Goal: Task Accomplishment & Management: Use online tool/utility

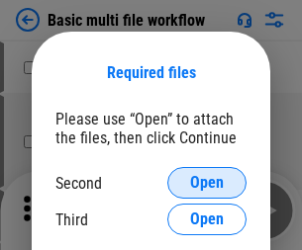
click at [207, 183] on span "Open" at bounding box center [207, 183] width 34 height 16
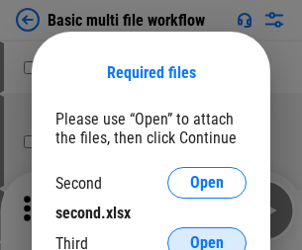
click at [207, 235] on span "Open" at bounding box center [207, 243] width 34 height 16
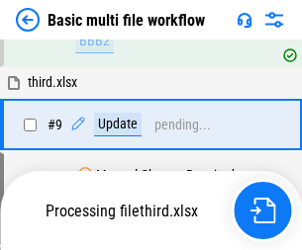
scroll to position [688, 0]
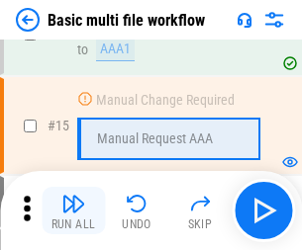
click at [73, 211] on img "button" at bounding box center [73, 204] width 24 height 24
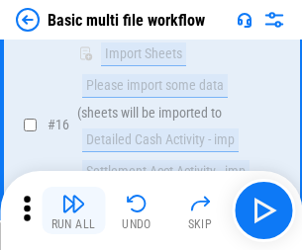
click at [73, 211] on img "button" at bounding box center [73, 204] width 24 height 24
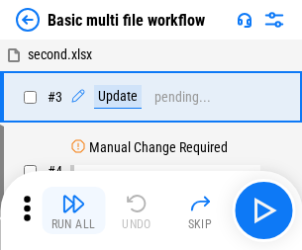
click at [73, 211] on img "button" at bounding box center [73, 204] width 24 height 24
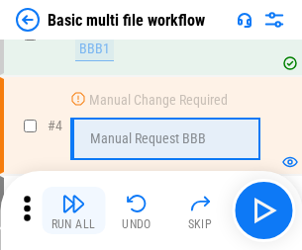
click at [73, 211] on img "button" at bounding box center [73, 204] width 24 height 24
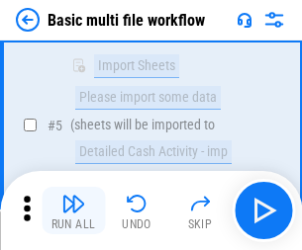
click at [73, 211] on img "button" at bounding box center [73, 204] width 24 height 24
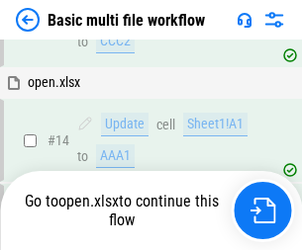
scroll to position [1177, 0]
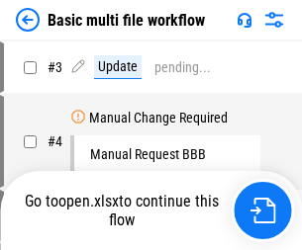
scroll to position [80, 0]
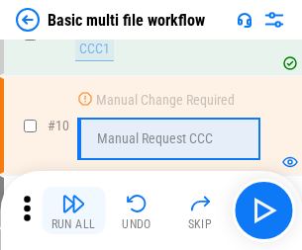
click at [73, 211] on img "button" at bounding box center [73, 204] width 24 height 24
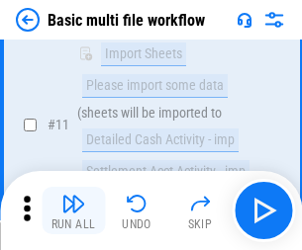
click at [73, 211] on img "button" at bounding box center [73, 204] width 24 height 24
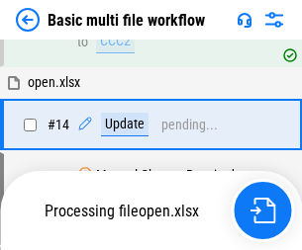
scroll to position [1035, 0]
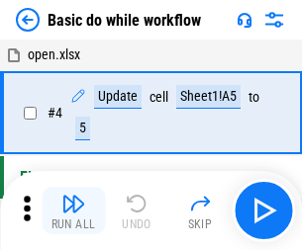
click at [73, 211] on img "button" at bounding box center [73, 204] width 24 height 24
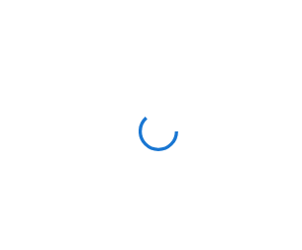
scroll to position [7, 0]
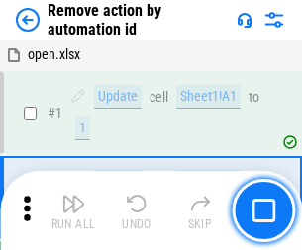
scroll to position [73, 0]
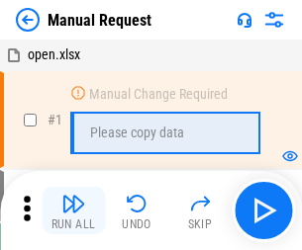
click at [73, 211] on img "button" at bounding box center [73, 204] width 24 height 24
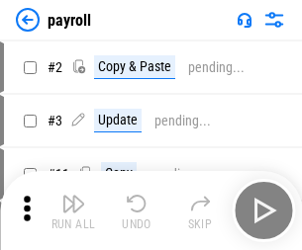
click at [73, 211] on img "button" at bounding box center [73, 204] width 24 height 24
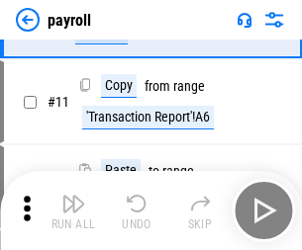
scroll to position [143, 0]
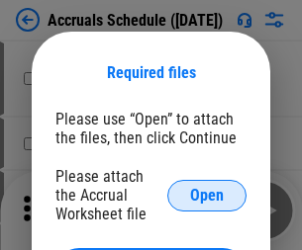
click at [207, 195] on span "Open" at bounding box center [207, 196] width 34 height 16
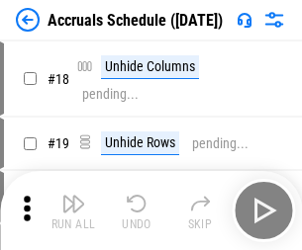
click at [73, 211] on img "button" at bounding box center [73, 204] width 24 height 24
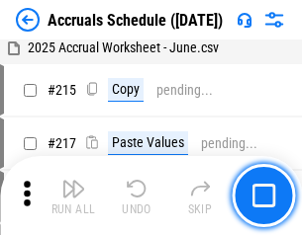
scroll to position [3025, 0]
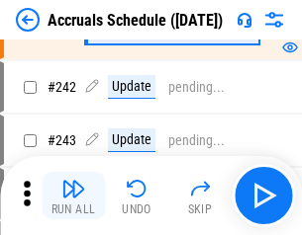
click at [73, 196] on img "button" at bounding box center [73, 189] width 24 height 24
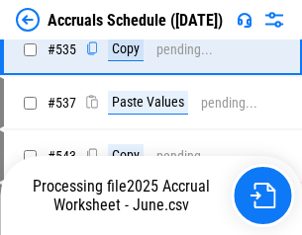
scroll to position [6783, 0]
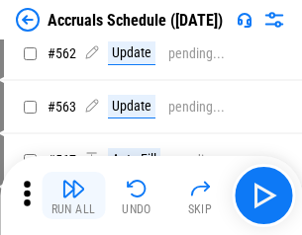
click at [73, 196] on img "button" at bounding box center [73, 189] width 24 height 24
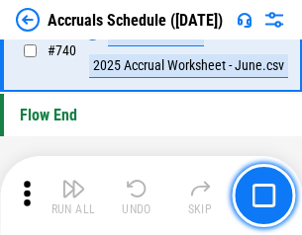
scroll to position [9823, 0]
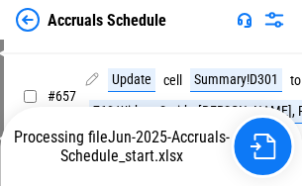
scroll to position [9213, 0]
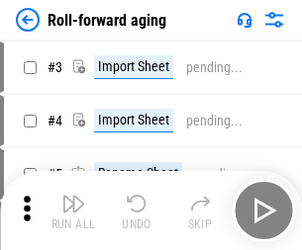
click at [73, 196] on img "button" at bounding box center [73, 204] width 24 height 24
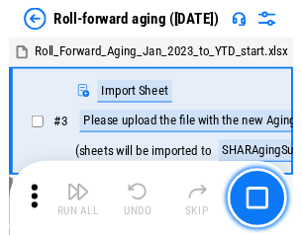
scroll to position [3, 0]
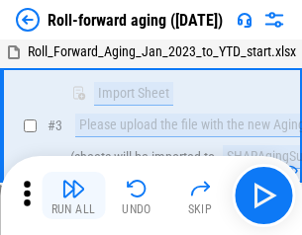
click at [73, 196] on img "button" at bounding box center [73, 189] width 24 height 24
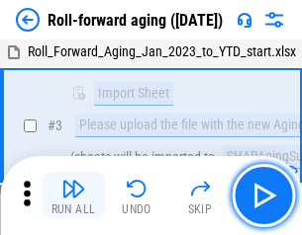
scroll to position [128, 0]
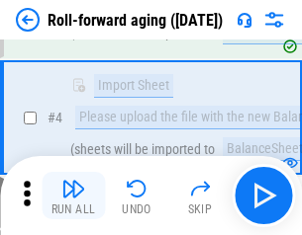
click at [73, 196] on img "button" at bounding box center [73, 189] width 24 height 24
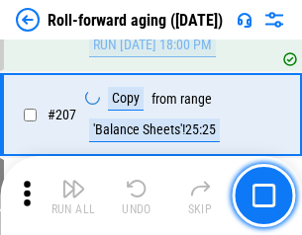
scroll to position [6241, 0]
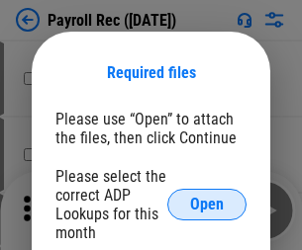
click at [207, 205] on span "Open" at bounding box center [207, 205] width 34 height 16
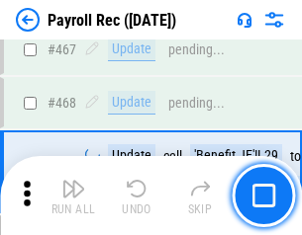
scroll to position [10543, 0]
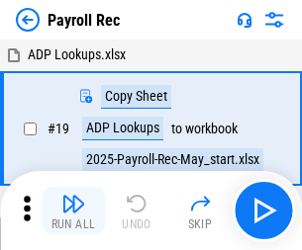
click at [73, 211] on img "button" at bounding box center [73, 204] width 24 height 24
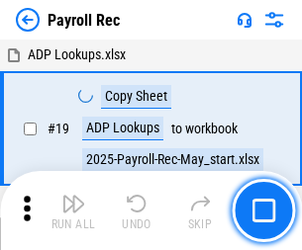
scroll to position [121, 0]
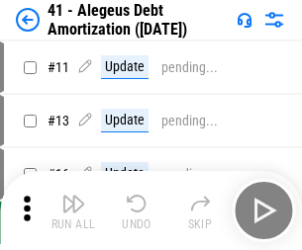
click at [73, 211] on img "button" at bounding box center [73, 204] width 24 height 24
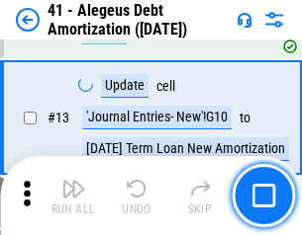
scroll to position [244, 0]
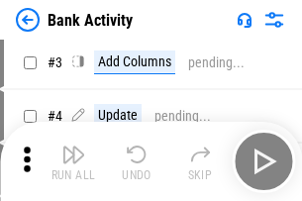
click at [73, 161] on img "button" at bounding box center [73, 154] width 24 height 24
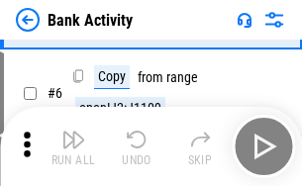
scroll to position [105, 0]
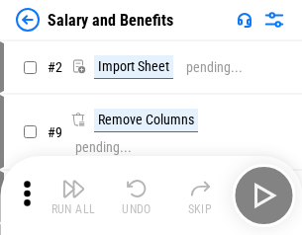
click at [73, 196] on img "button" at bounding box center [73, 189] width 24 height 24
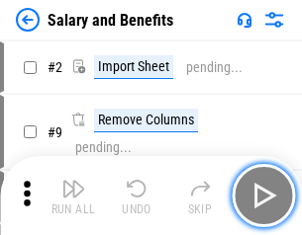
scroll to position [27, 0]
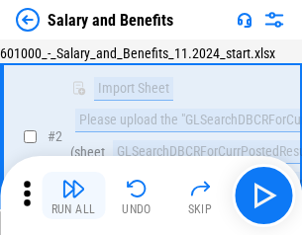
click at [73, 196] on img "button" at bounding box center [73, 189] width 24 height 24
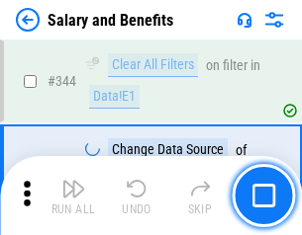
scroll to position [9263, 0]
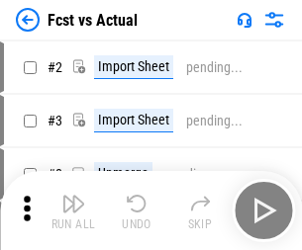
click at [73, 196] on img "button" at bounding box center [73, 204] width 24 height 24
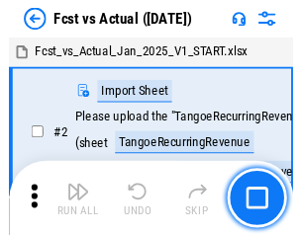
scroll to position [26, 0]
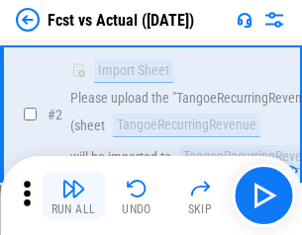
click at [73, 196] on img "button" at bounding box center [73, 189] width 24 height 24
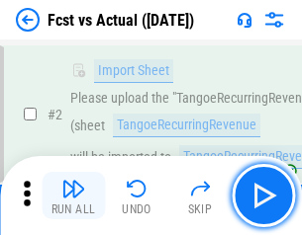
scroll to position [185, 0]
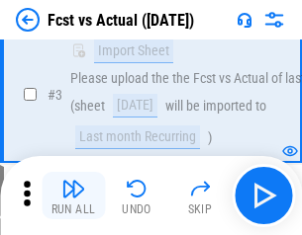
click at [73, 196] on img "button" at bounding box center [73, 189] width 24 height 24
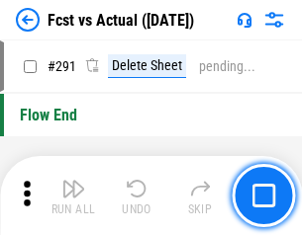
scroll to position [9363, 0]
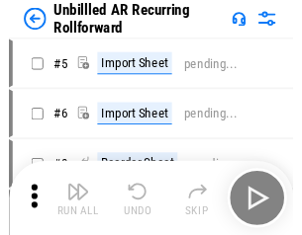
scroll to position [43, 0]
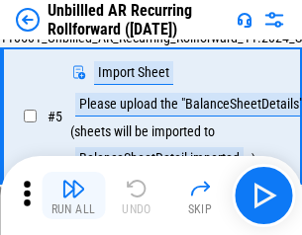
click at [73, 196] on img "button" at bounding box center [73, 189] width 24 height 24
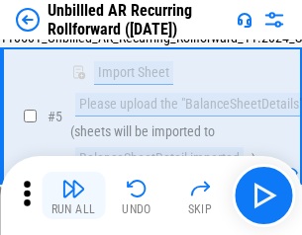
click at [73, 196] on img "button" at bounding box center [73, 189] width 24 height 24
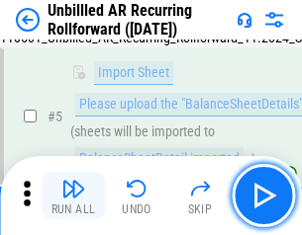
scroll to position [186, 0]
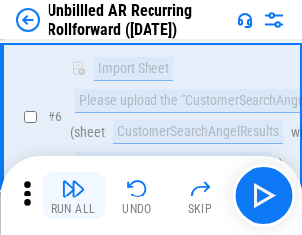
click at [73, 196] on img "button" at bounding box center [73, 189] width 24 height 24
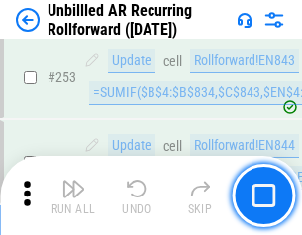
scroll to position [6720, 0]
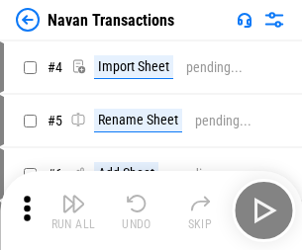
click at [73, 196] on img "button" at bounding box center [73, 204] width 24 height 24
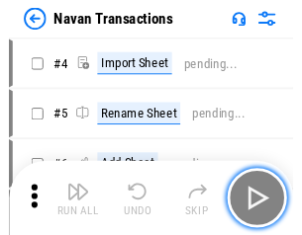
scroll to position [32, 0]
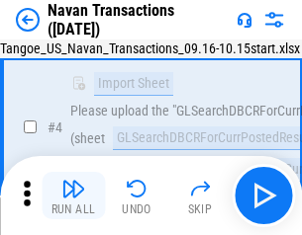
click at [73, 196] on img "button" at bounding box center [73, 189] width 24 height 24
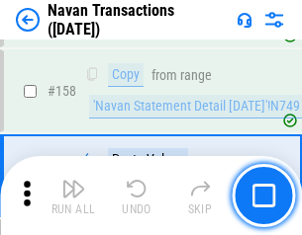
scroll to position [6414, 0]
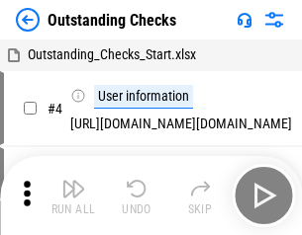
click at [73, 196] on img "button" at bounding box center [73, 189] width 24 height 24
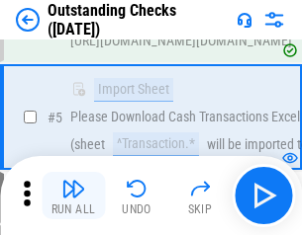
click at [73, 196] on img "button" at bounding box center [73, 189] width 24 height 24
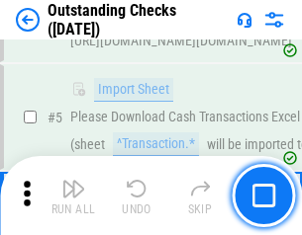
scroll to position [207, 0]
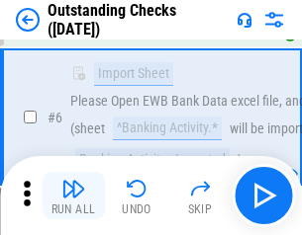
click at [73, 196] on img "button" at bounding box center [73, 189] width 24 height 24
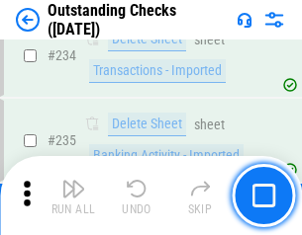
scroll to position [6007, 0]
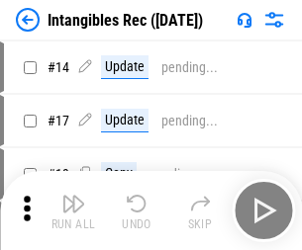
click at [73, 211] on img "button" at bounding box center [73, 204] width 24 height 24
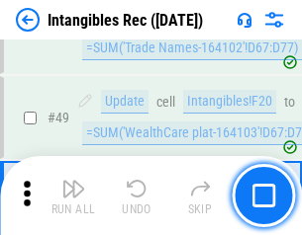
scroll to position [771, 0]
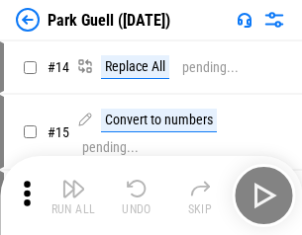
click at [73, 196] on img "button" at bounding box center [73, 189] width 24 height 24
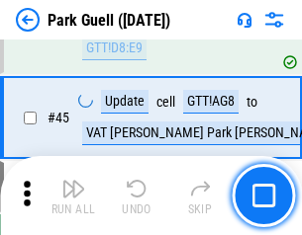
scroll to position [2474, 0]
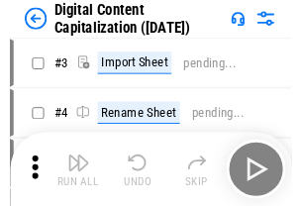
scroll to position [57, 0]
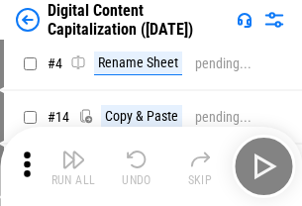
click at [73, 166] on img "button" at bounding box center [73, 159] width 24 height 24
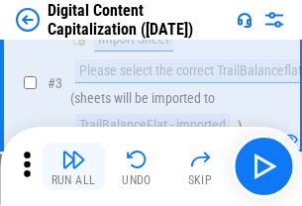
click at [73, 166] on img "button" at bounding box center [73, 159] width 24 height 24
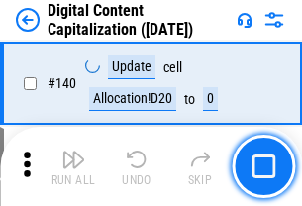
scroll to position [2098, 0]
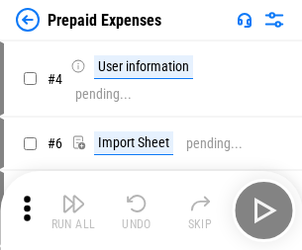
click at [73, 196] on img "button" at bounding box center [73, 204] width 24 height 24
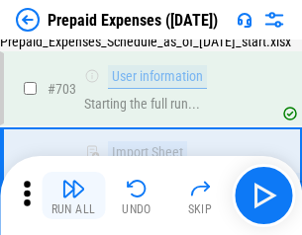
click at [73, 196] on img "button" at bounding box center [73, 189] width 24 height 24
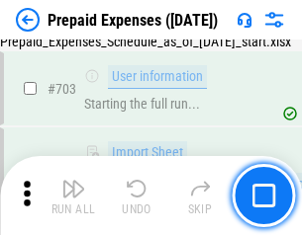
scroll to position [5440, 0]
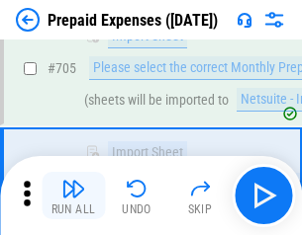
click at [73, 196] on img "button" at bounding box center [73, 189] width 24 height 24
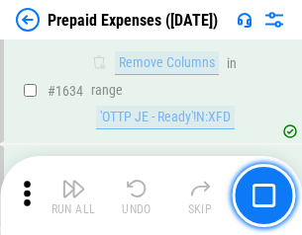
scroll to position [19261, 0]
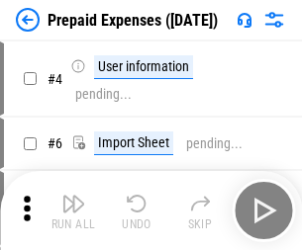
click at [73, 211] on img "button" at bounding box center [73, 204] width 24 height 24
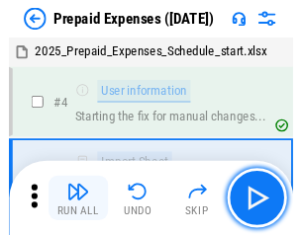
scroll to position [87, 0]
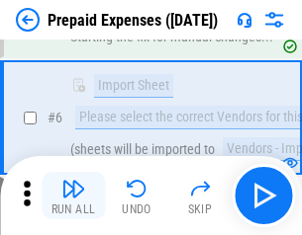
click at [73, 196] on img "button" at bounding box center [73, 189] width 24 height 24
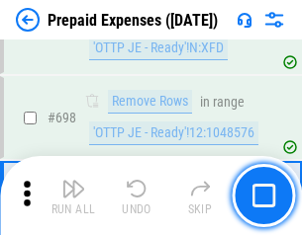
scroll to position [6889, 0]
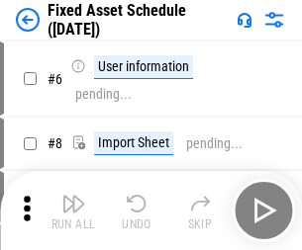
click at [73, 211] on img "button" at bounding box center [73, 204] width 24 height 24
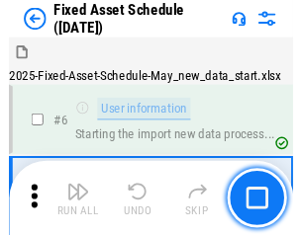
scroll to position [107, 0]
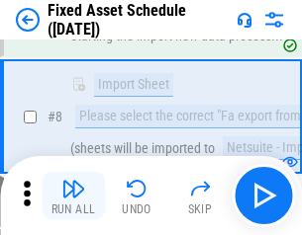
click at [73, 196] on img "button" at bounding box center [73, 189] width 24 height 24
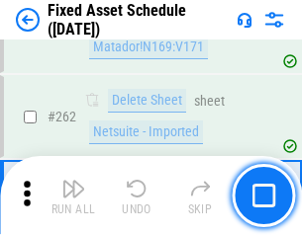
scroll to position [6305, 0]
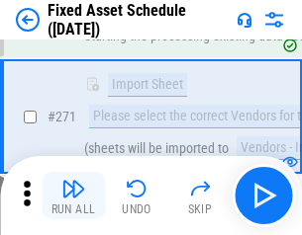
click at [73, 196] on img "button" at bounding box center [73, 189] width 24 height 24
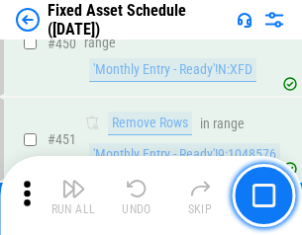
scroll to position [8843, 0]
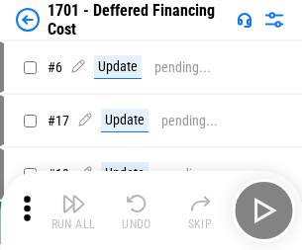
click at [73, 211] on img "button" at bounding box center [73, 204] width 24 height 24
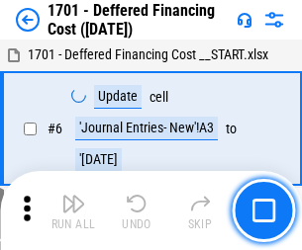
scroll to position [237, 0]
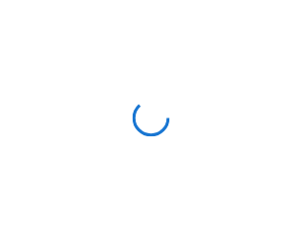
scroll to position [3, 0]
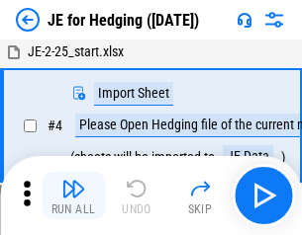
click at [73, 196] on img "button" at bounding box center [73, 189] width 24 height 24
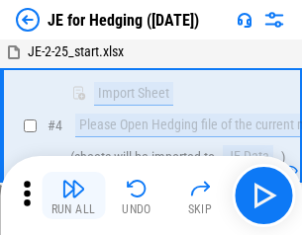
click at [73, 196] on img "button" at bounding box center [73, 189] width 24 height 24
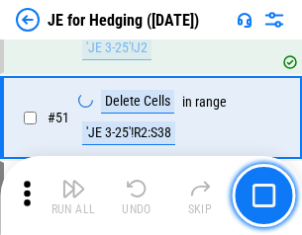
scroll to position [1281, 0]
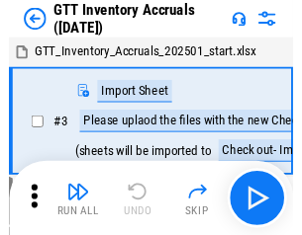
scroll to position [3, 0]
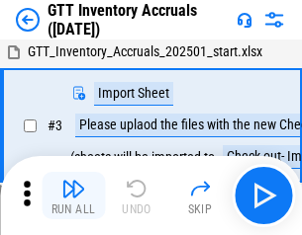
click at [73, 196] on img "button" at bounding box center [73, 189] width 24 height 24
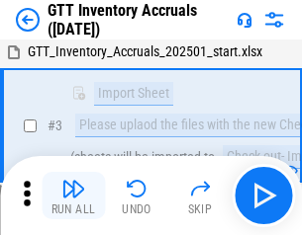
click at [73, 196] on img "button" at bounding box center [73, 189] width 24 height 24
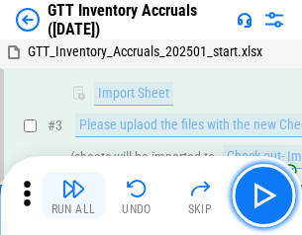
scroll to position [128, 0]
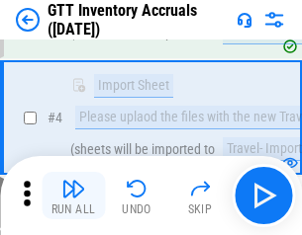
click at [73, 196] on img "button" at bounding box center [73, 189] width 24 height 24
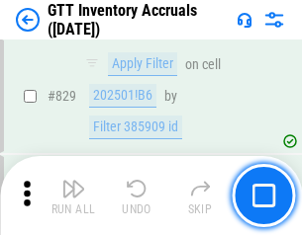
scroll to position [15016, 0]
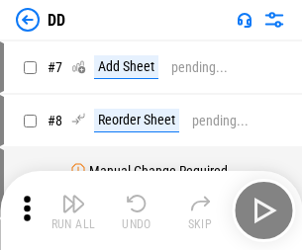
click at [73, 211] on img "button" at bounding box center [73, 204] width 24 height 24
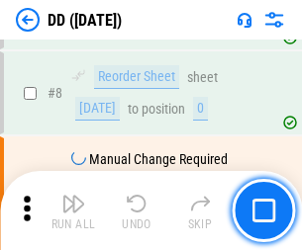
scroll to position [191, 0]
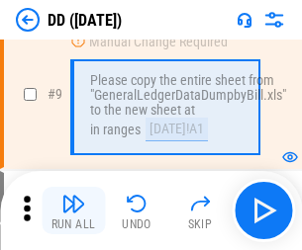
click at [73, 211] on img "button" at bounding box center [73, 204] width 24 height 24
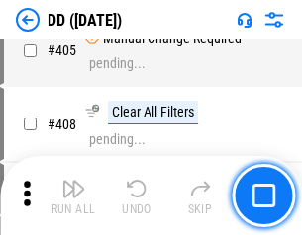
scroll to position [8851, 0]
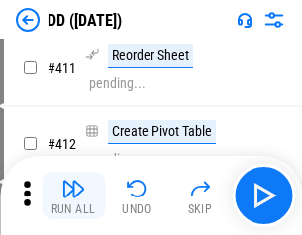
click at [73, 196] on img "button" at bounding box center [73, 189] width 24 height 24
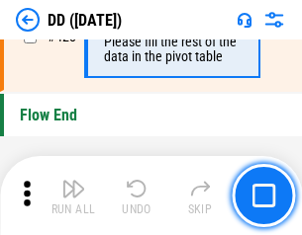
scroll to position [9468, 0]
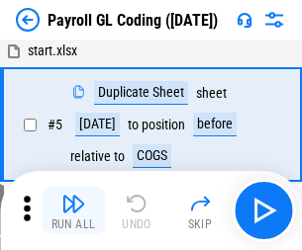
click at [73, 211] on img "button" at bounding box center [73, 204] width 24 height 24
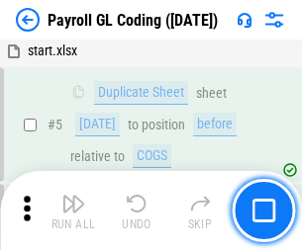
scroll to position [237, 0]
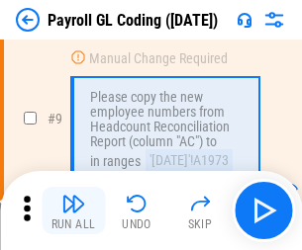
click at [73, 211] on img "button" at bounding box center [73, 204] width 24 height 24
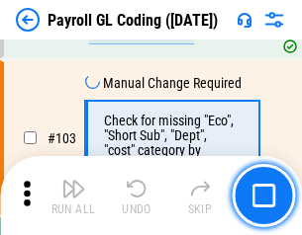
scroll to position [4641, 0]
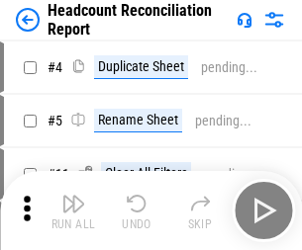
click at [73, 211] on img "button" at bounding box center [73, 204] width 24 height 24
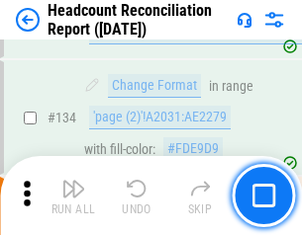
scroll to position [2378, 0]
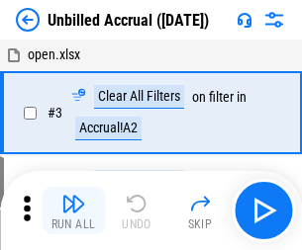
click at [73, 211] on img "button" at bounding box center [73, 204] width 24 height 24
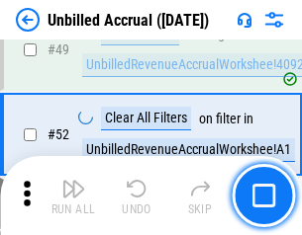
scroll to position [1794, 0]
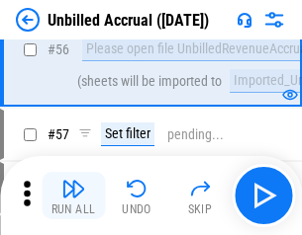
click at [73, 196] on img "button" at bounding box center [73, 189] width 24 height 24
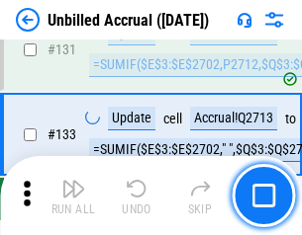
scroll to position [5893, 0]
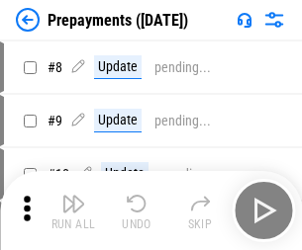
click at [73, 211] on img "button" at bounding box center [73, 204] width 24 height 24
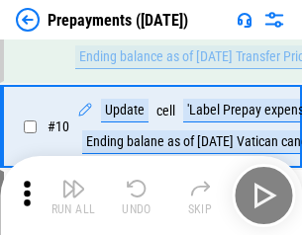
scroll to position [124, 0]
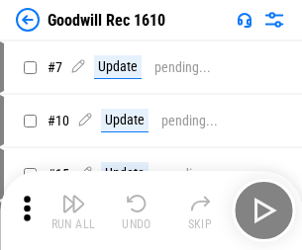
click at [73, 211] on img "button" at bounding box center [73, 204] width 24 height 24
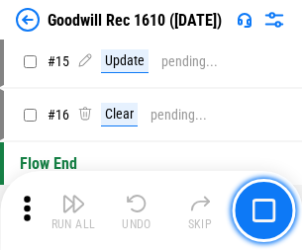
scroll to position [338, 0]
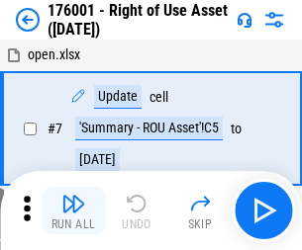
click at [73, 211] on img "button" at bounding box center [73, 204] width 24 height 24
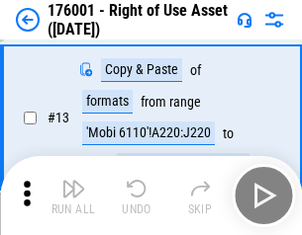
scroll to position [128, 0]
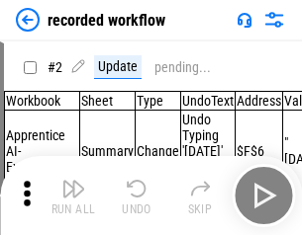
click at [73, 196] on img "button" at bounding box center [73, 189] width 24 height 24
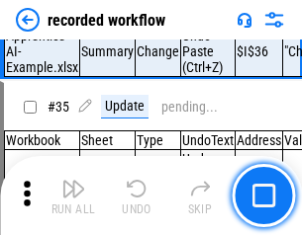
scroll to position [6183, 0]
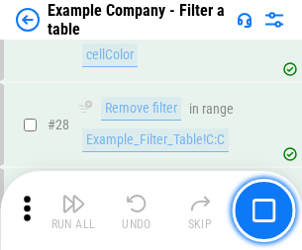
scroll to position [1810, 0]
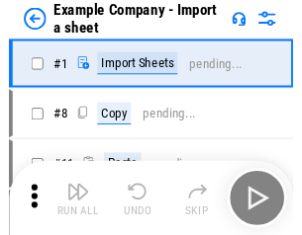
scroll to position [31, 0]
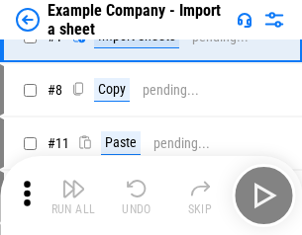
click at [73, 196] on img "button" at bounding box center [73, 189] width 24 height 24
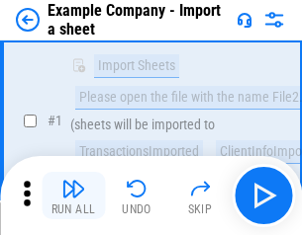
click at [73, 196] on img "button" at bounding box center [73, 189] width 24 height 24
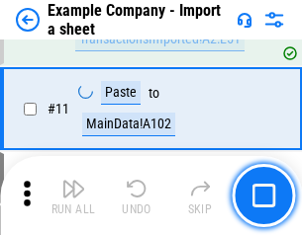
scroll to position [437, 0]
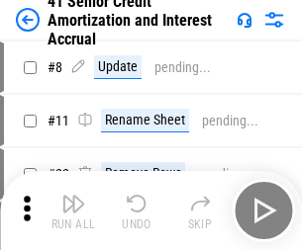
click at [73, 196] on img "button" at bounding box center [73, 204] width 24 height 24
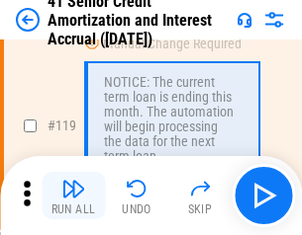
click at [73, 196] on img "button" at bounding box center [73, 189] width 24 height 24
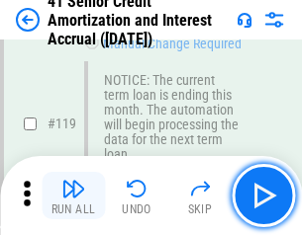
scroll to position [1867, 0]
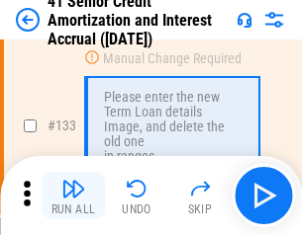
click at [73, 196] on img "button" at bounding box center [73, 189] width 24 height 24
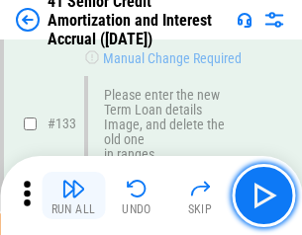
scroll to position [2067, 0]
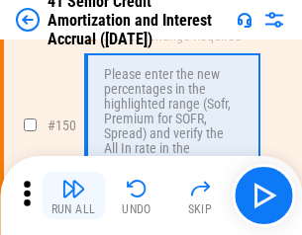
click at [73, 196] on img "button" at bounding box center [73, 189] width 24 height 24
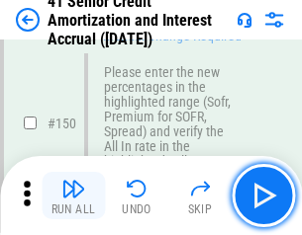
scroll to position [2275, 0]
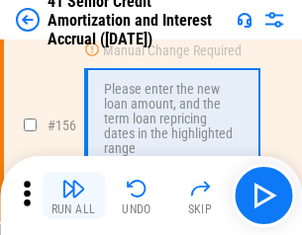
click at [73, 196] on img "button" at bounding box center [73, 189] width 24 height 24
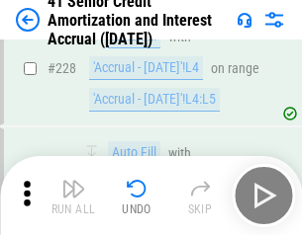
scroll to position [4431, 0]
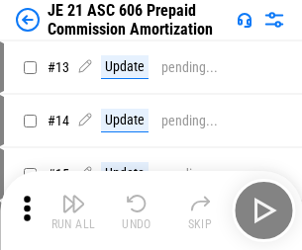
click at [73, 196] on img "button" at bounding box center [73, 204] width 24 height 24
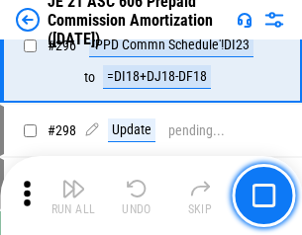
scroll to position [3640, 0]
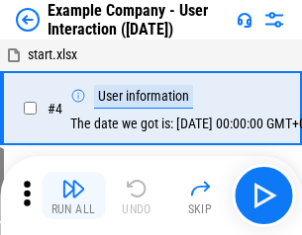
click at [73, 196] on img "button" at bounding box center [73, 189] width 24 height 24
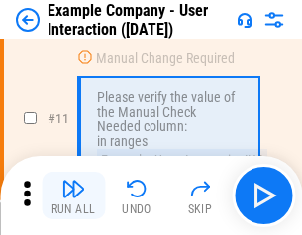
click at [73, 196] on img "button" at bounding box center [73, 189] width 24 height 24
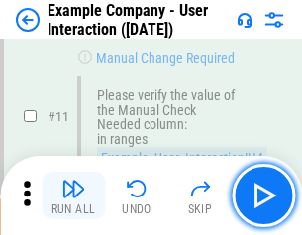
scroll to position [428, 0]
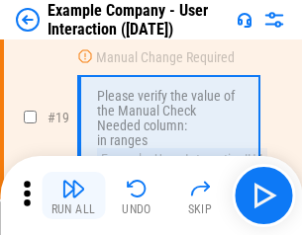
click at [73, 196] on img "button" at bounding box center [73, 189] width 24 height 24
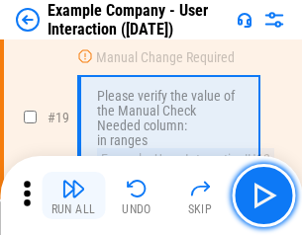
click at [73, 196] on img "button" at bounding box center [73, 189] width 24 height 24
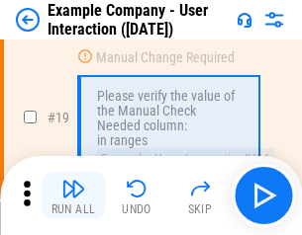
click at [73, 196] on img "button" at bounding box center [73, 189] width 24 height 24
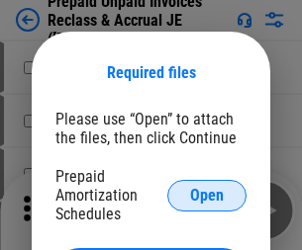
click at [207, 195] on span "Open" at bounding box center [207, 196] width 34 height 16
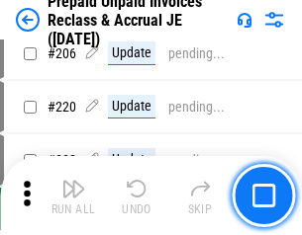
scroll to position [2564, 0]
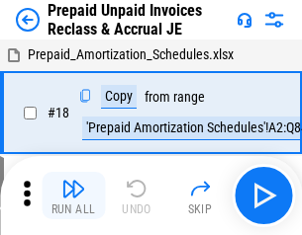
click at [73, 196] on img "button" at bounding box center [73, 189] width 24 height 24
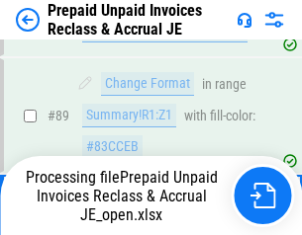
scroll to position [1327, 0]
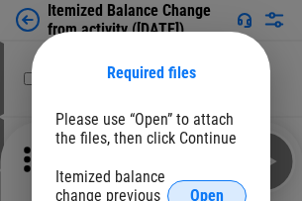
click at [207, 188] on span "Open" at bounding box center [207, 196] width 34 height 16
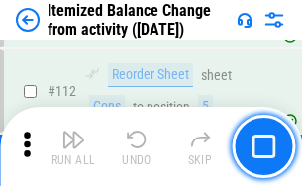
scroll to position [3309, 0]
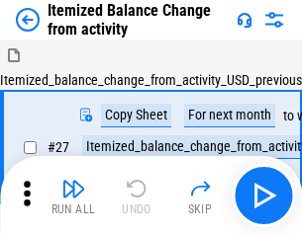
scroll to position [31, 0]
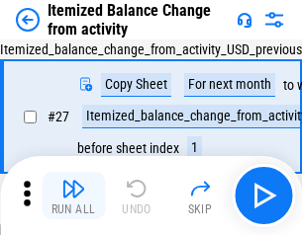
click at [73, 196] on img "button" at bounding box center [73, 189] width 24 height 24
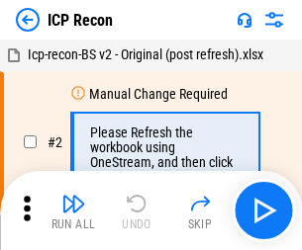
scroll to position [9, 0]
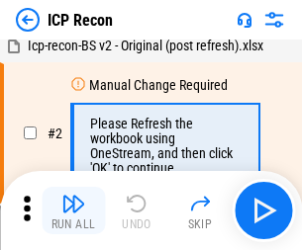
click at [73, 211] on img "button" at bounding box center [73, 204] width 24 height 24
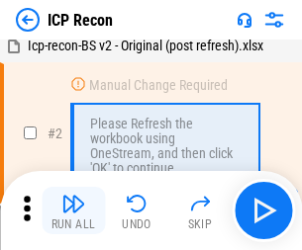
click at [73, 211] on img "button" at bounding box center [73, 204] width 24 height 24
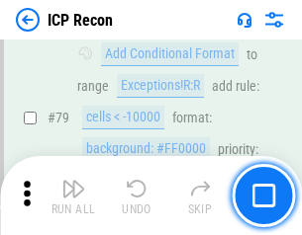
scroll to position [1939, 0]
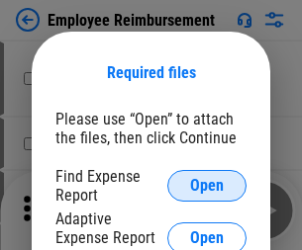
click at [207, 186] on span "Open" at bounding box center [207, 186] width 34 height 16
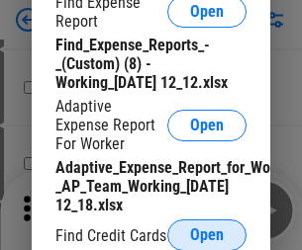
click at [207, 234] on span "Open" at bounding box center [207, 236] width 34 height 16
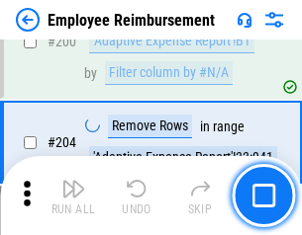
scroll to position [4879, 0]
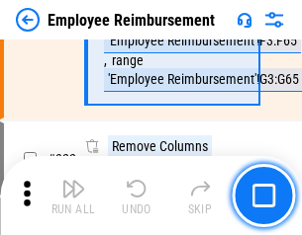
click at [73, 196] on img "button" at bounding box center [73, 189] width 24 height 24
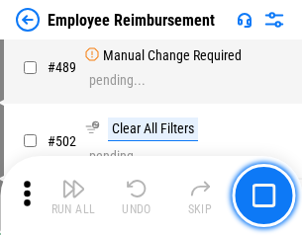
scroll to position [12384, 0]
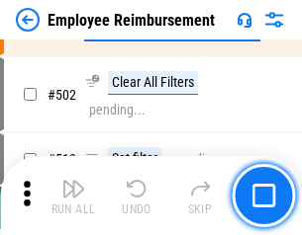
click at [73, 196] on img "button" at bounding box center [73, 189] width 24 height 24
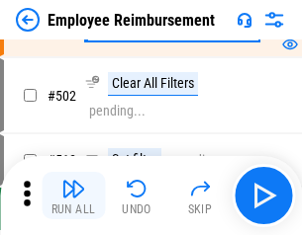
click at [73, 196] on img "button" at bounding box center [73, 189] width 24 height 24
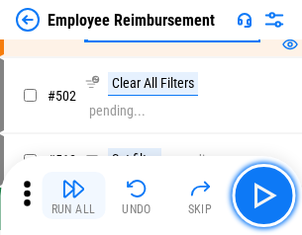
click at [73, 196] on img "button" at bounding box center [73, 189] width 24 height 24
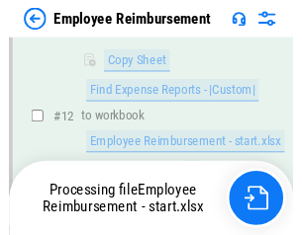
scroll to position [403, 0]
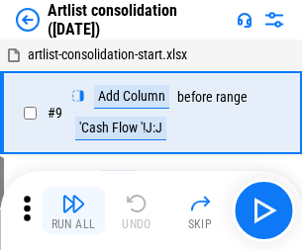
click at [73, 211] on img "button" at bounding box center [73, 204] width 24 height 24
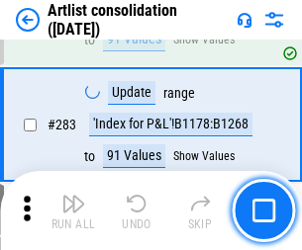
scroll to position [8182, 0]
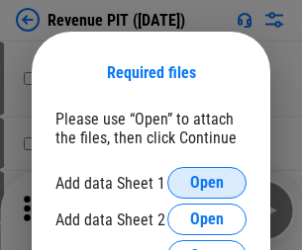
click at [207, 183] on span "Open" at bounding box center [207, 183] width 34 height 16
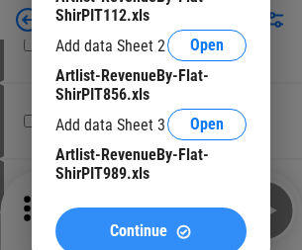
click at [150, 227] on span "Continue" at bounding box center [138, 232] width 57 height 16
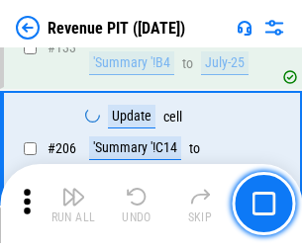
scroll to position [2010, 0]
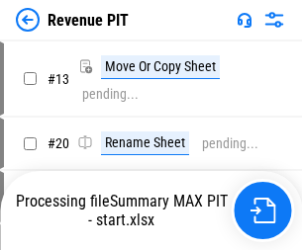
scroll to position [23, 0]
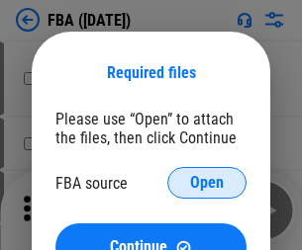
click at [207, 183] on span "Open" at bounding box center [207, 183] width 34 height 16
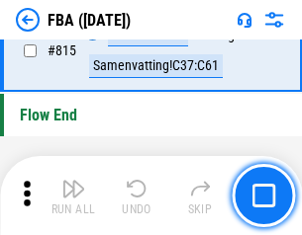
scroll to position [17709, 0]
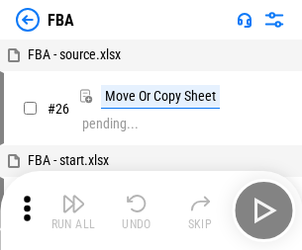
click at [73, 211] on img "button" at bounding box center [73, 204] width 24 height 24
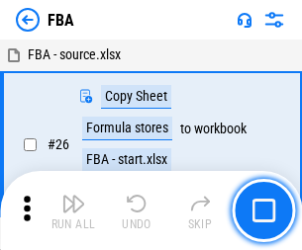
scroll to position [20, 0]
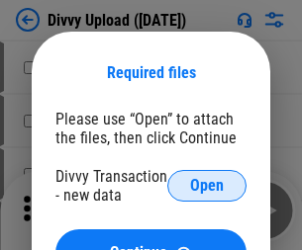
click at [207, 186] on span "Open" at bounding box center [207, 186] width 34 height 16
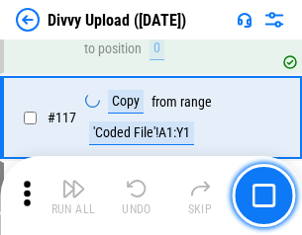
scroll to position [1675, 0]
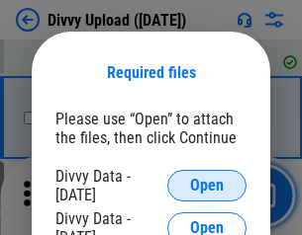
click at [207, 186] on span "Open" at bounding box center [207, 186] width 34 height 16
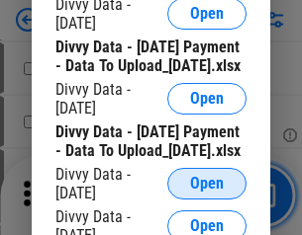
click at [207, 192] on span "Open" at bounding box center [207, 184] width 34 height 16
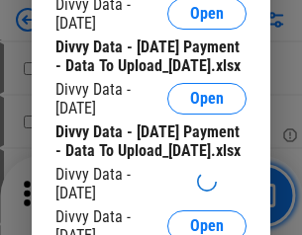
scroll to position [1849, 0]
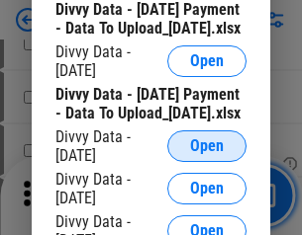
click at [207, 154] on span "Open" at bounding box center [207, 146] width 34 height 16
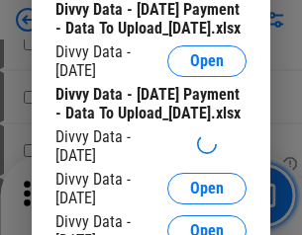
scroll to position [2057, 0]
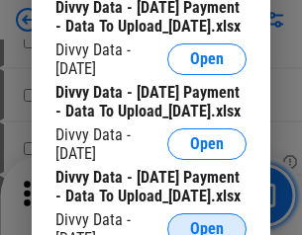
click at [207, 222] on span "Open" at bounding box center [207, 230] width 34 height 16
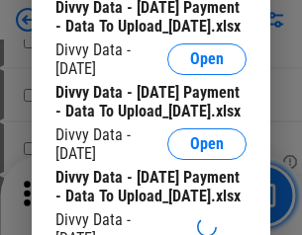
scroll to position [2262, 0]
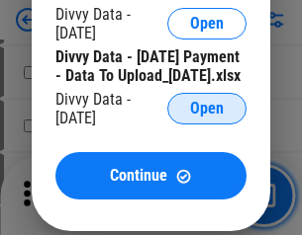
click at [207, 117] on span "Open" at bounding box center [207, 109] width 34 height 16
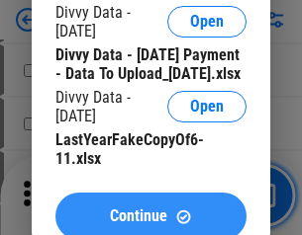
click at [150, 209] on span "Continue" at bounding box center [138, 217] width 57 height 16
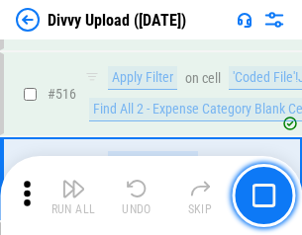
scroll to position [12411, 0]
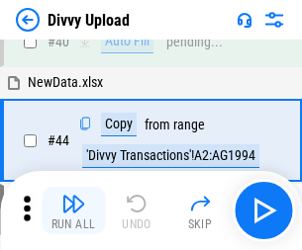
click at [73, 211] on img "button" at bounding box center [73, 204] width 24 height 24
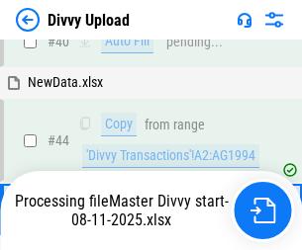
scroll to position [218, 0]
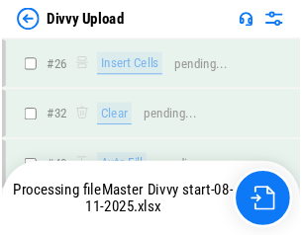
scroll to position [1675, 0]
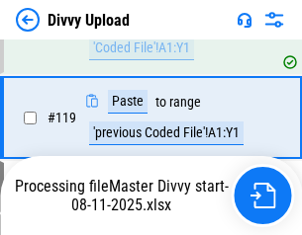
scroll to position [1840, 0]
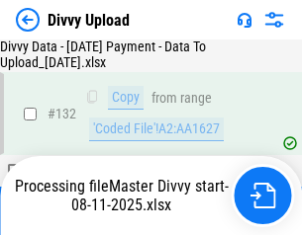
scroll to position [2391, 0]
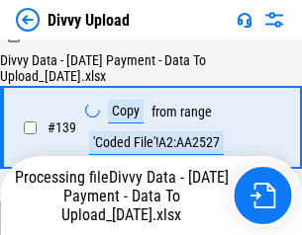
scroll to position [2843, 0]
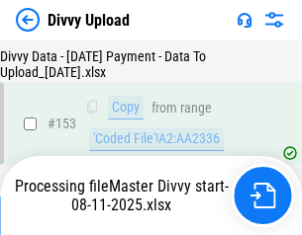
scroll to position [3700, 0]
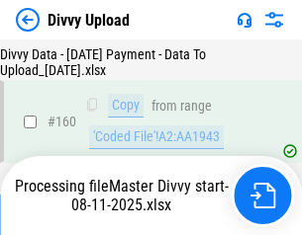
scroll to position [4136, 0]
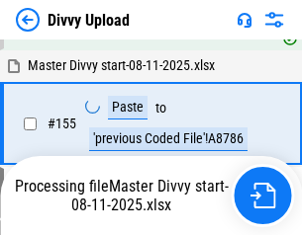
scroll to position [4021, 0]
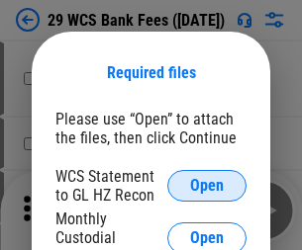
click at [207, 186] on span "Open" at bounding box center [207, 186] width 34 height 16
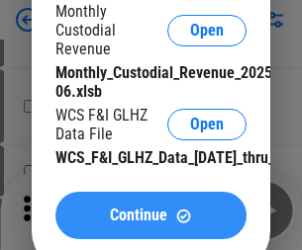
click at [150, 224] on span "Continue" at bounding box center [138, 216] width 57 height 16
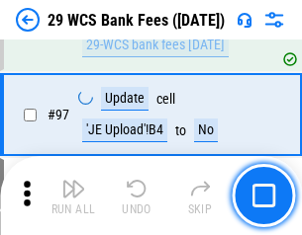
scroll to position [1928, 0]
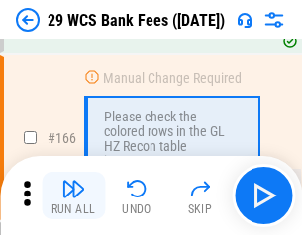
click at [73, 196] on img "button" at bounding box center [73, 189] width 24 height 24
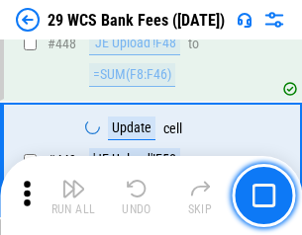
scroll to position [9579, 0]
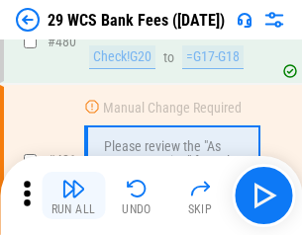
click at [73, 196] on img "button" at bounding box center [73, 189] width 24 height 24
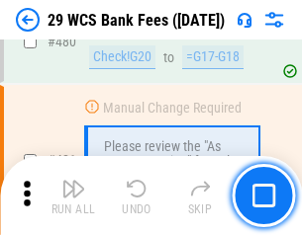
scroll to position [10200, 0]
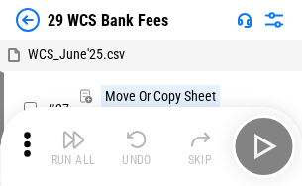
scroll to position [36, 0]
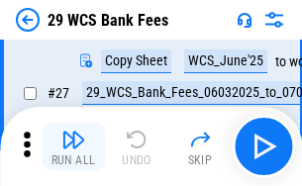
click at [73, 146] on img "button" at bounding box center [73, 140] width 24 height 24
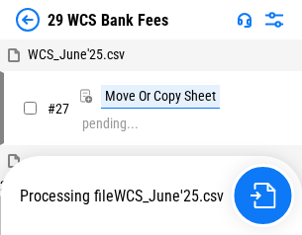
scroll to position [11, 0]
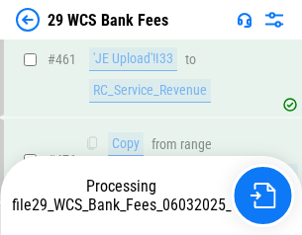
scroll to position [10063, 0]
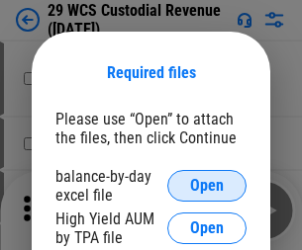
click at [207, 186] on span "Open" at bounding box center [207, 186] width 34 height 16
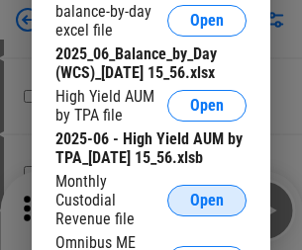
click at [207, 209] on span "Open" at bounding box center [207, 201] width 34 height 16
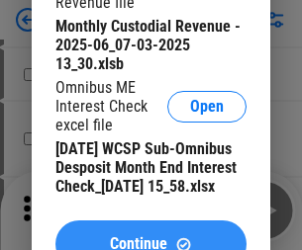
click at [150, 236] on span "Continue" at bounding box center [138, 244] width 57 height 16
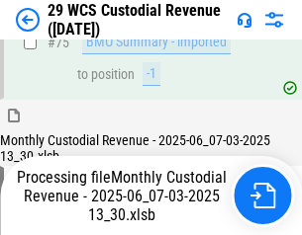
scroll to position [2066, 0]
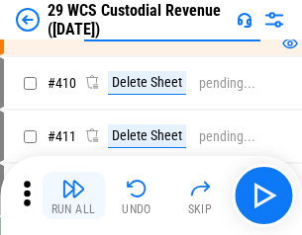
click at [73, 196] on img "button" at bounding box center [73, 189] width 24 height 24
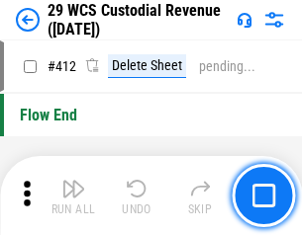
scroll to position [9448, 0]
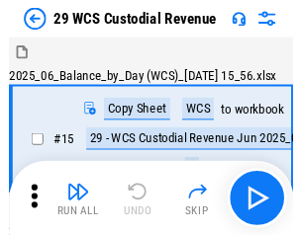
scroll to position [47, 0]
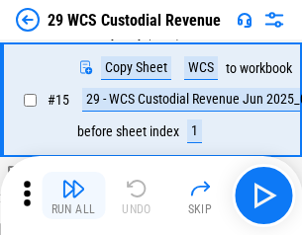
click at [73, 196] on img "button" at bounding box center [73, 189] width 24 height 24
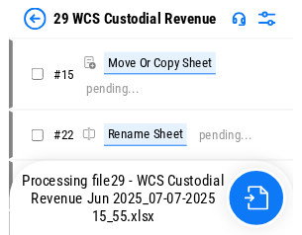
scroll to position [37, 0]
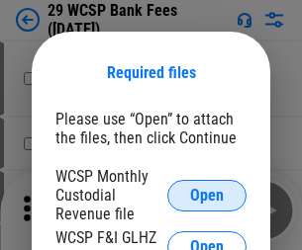
click at [207, 195] on span "Open" at bounding box center [207, 196] width 34 height 16
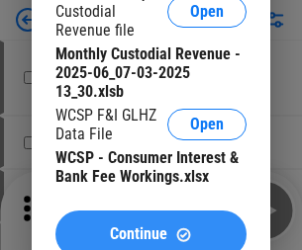
click at [150, 227] on span "Continue" at bounding box center [138, 235] width 57 height 16
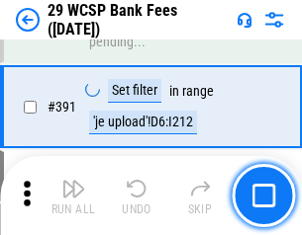
scroll to position [6728, 0]
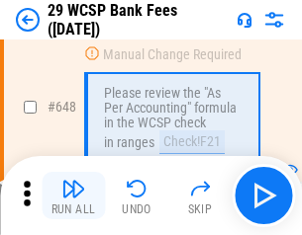
click at [73, 196] on img "button" at bounding box center [73, 189] width 24 height 24
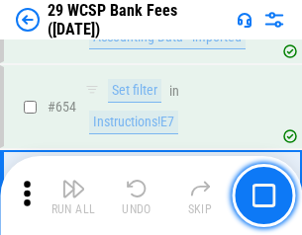
scroll to position [11190, 0]
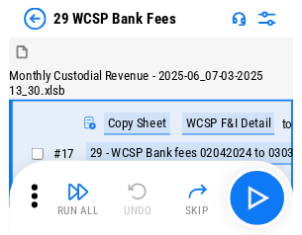
scroll to position [47, 0]
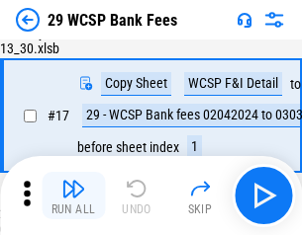
click at [73, 196] on img "button" at bounding box center [73, 189] width 24 height 24
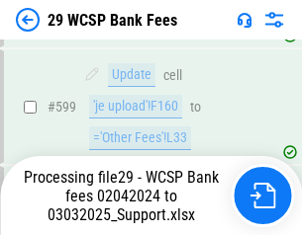
scroll to position [10407, 0]
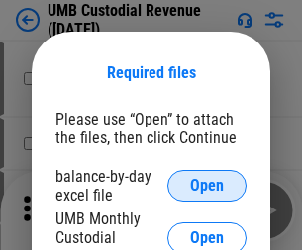
click at [207, 186] on span "Open" at bounding box center [207, 186] width 34 height 16
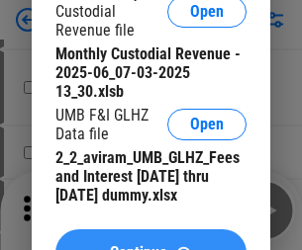
click at [150, 245] on span "Continue" at bounding box center [138, 253] width 57 height 16
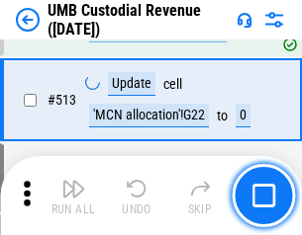
scroll to position [9568, 0]
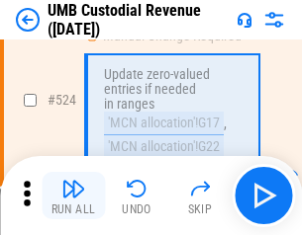
click at [73, 196] on img "button" at bounding box center [73, 189] width 24 height 24
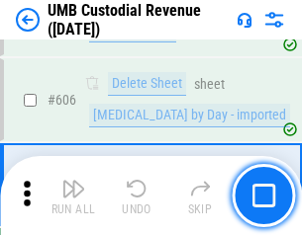
scroll to position [11419, 0]
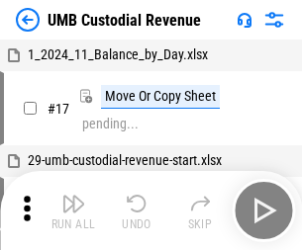
scroll to position [15, 0]
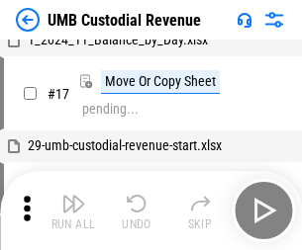
click at [73, 211] on img "button" at bounding box center [73, 204] width 24 height 24
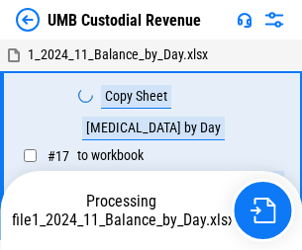
scroll to position [15, 0]
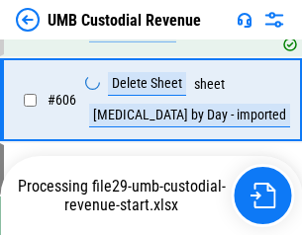
scroll to position [11374, 0]
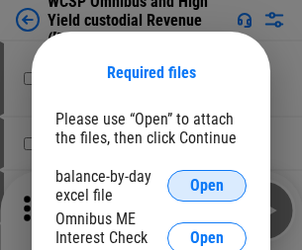
click at [207, 186] on span "Open" at bounding box center [207, 186] width 34 height 16
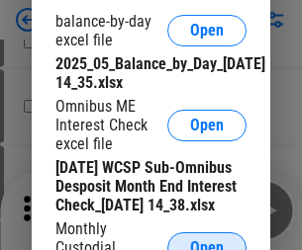
click at [207, 240] on span "Open" at bounding box center [207, 248] width 34 height 16
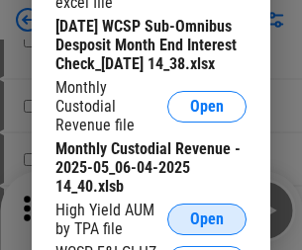
click at [207, 228] on span "Open" at bounding box center [207, 220] width 34 height 16
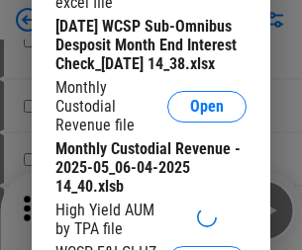
scroll to position [301, 0]
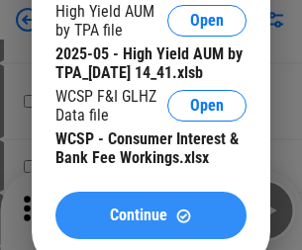
click at [150, 224] on span "Continue" at bounding box center [138, 216] width 57 height 16
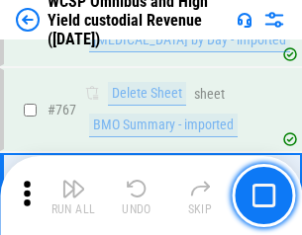
scroll to position [16120, 0]
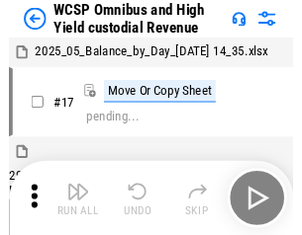
scroll to position [11, 0]
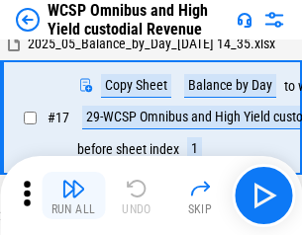
click at [73, 196] on img "button" at bounding box center [73, 189] width 24 height 24
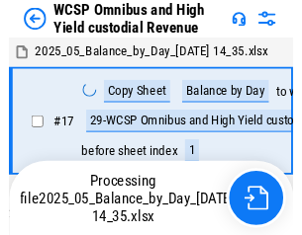
scroll to position [11, 0]
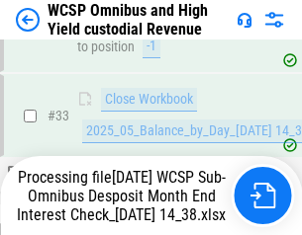
scroll to position [878, 0]
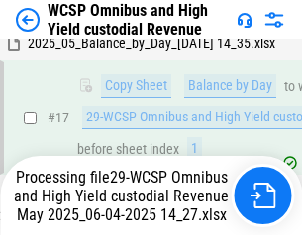
scroll to position [412, 0]
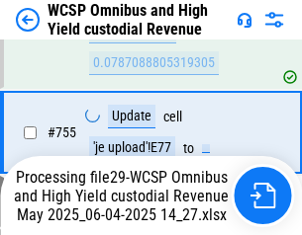
scroll to position [16074, 0]
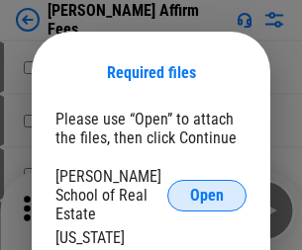
click at [207, 188] on span "Open" at bounding box center [207, 196] width 34 height 16
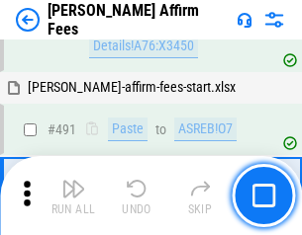
scroll to position [5379, 0]
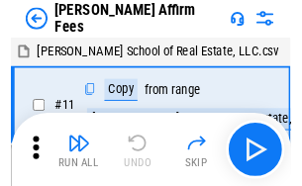
scroll to position [20, 0]
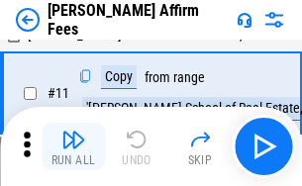
click at [73, 146] on img "button" at bounding box center [73, 140] width 24 height 24
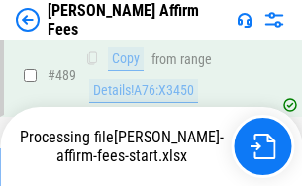
scroll to position [5218, 0]
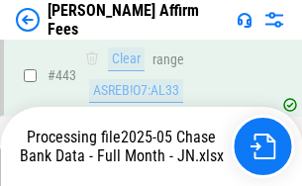
scroll to position [5188, 0]
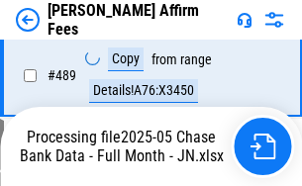
scroll to position [5188, 0]
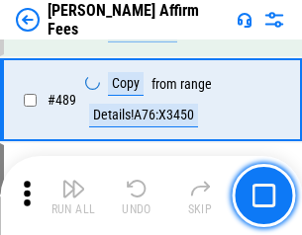
scroll to position [5164, 0]
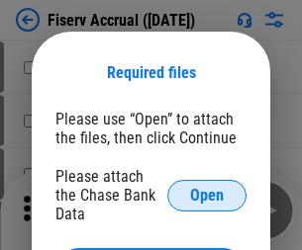
click at [207, 188] on span "Open" at bounding box center [207, 196] width 34 height 16
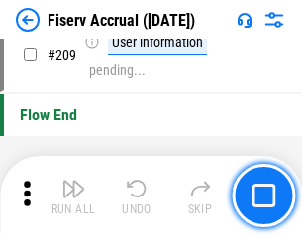
scroll to position [6144, 0]
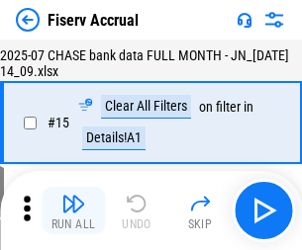
click at [73, 211] on img "button" at bounding box center [73, 204] width 24 height 24
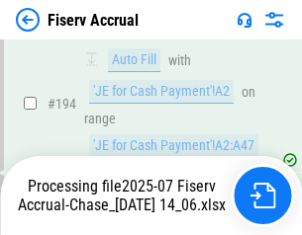
scroll to position [6121, 0]
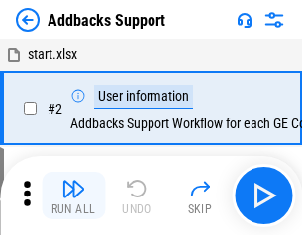
click at [73, 196] on img "button" at bounding box center [73, 189] width 24 height 24
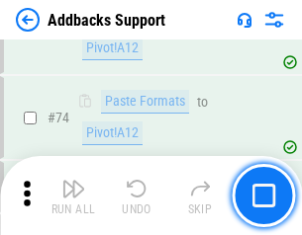
scroll to position [1440, 0]
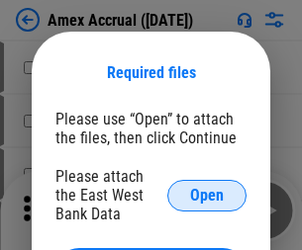
click at [207, 195] on span "Open" at bounding box center [207, 196] width 34 height 16
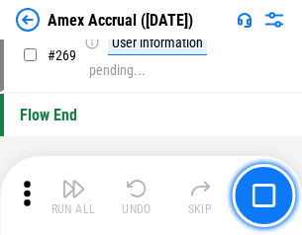
scroll to position [6036, 0]
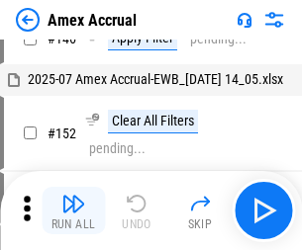
click at [73, 211] on img "button" at bounding box center [73, 204] width 24 height 24
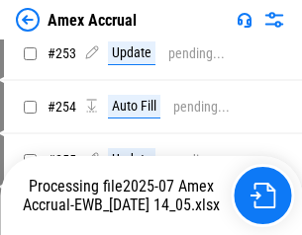
scroll to position [4874, 0]
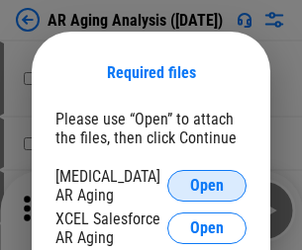
click at [207, 183] on span "Open" at bounding box center [207, 186] width 34 height 16
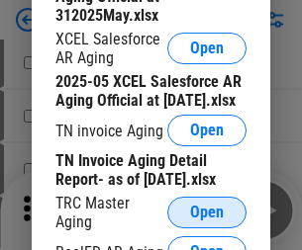
click at [207, 207] on span "Open" at bounding box center [207, 213] width 34 height 16
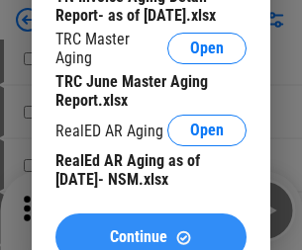
click at [150, 229] on span "Continue" at bounding box center [138, 237] width 57 height 16
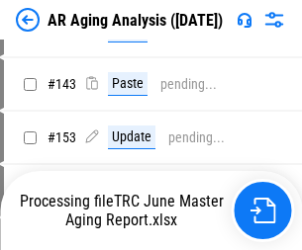
scroll to position [20, 0]
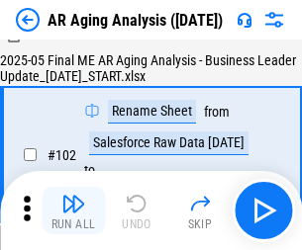
click at [73, 211] on img "button" at bounding box center [73, 204] width 24 height 24
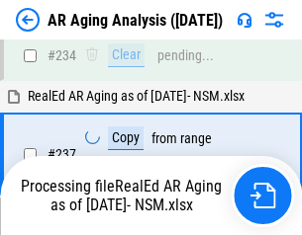
scroll to position [3066, 0]
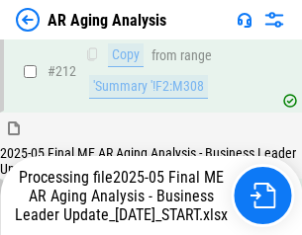
scroll to position [3044, 0]
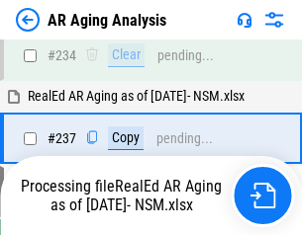
scroll to position [3044, 0]
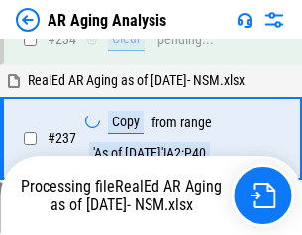
scroll to position [3044, 0]
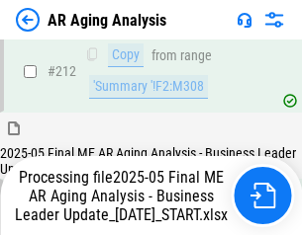
scroll to position [3044, 0]
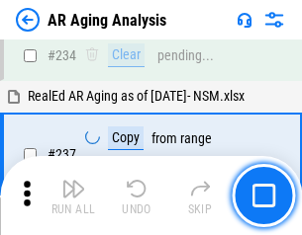
scroll to position [3044, 0]
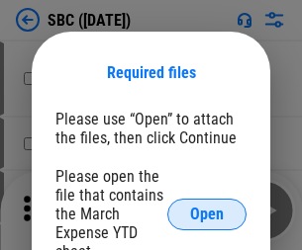
click at [207, 214] on span "Open" at bounding box center [207, 215] width 34 height 16
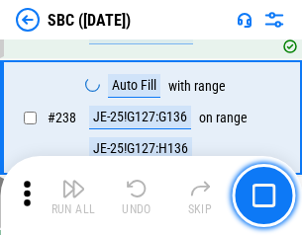
scroll to position [3741, 0]
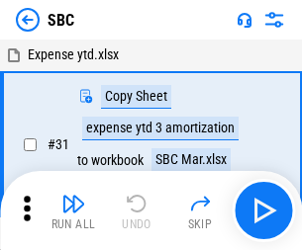
scroll to position [20, 0]
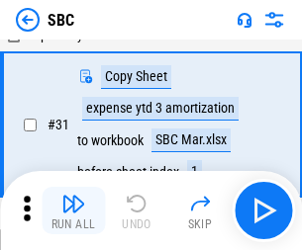
click at [73, 211] on img "button" at bounding box center [73, 204] width 24 height 24
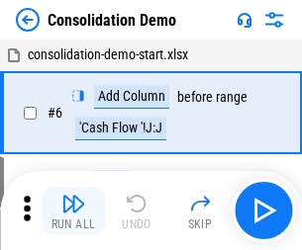
click at [73, 211] on img "button" at bounding box center [73, 204] width 24 height 24
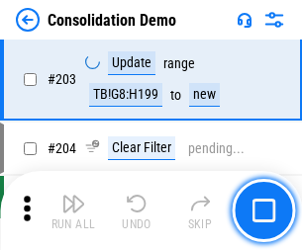
scroll to position [6203, 0]
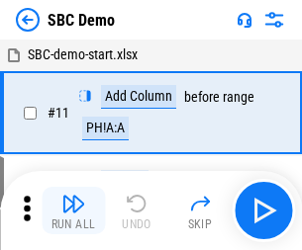
click at [73, 211] on img "button" at bounding box center [73, 204] width 24 height 24
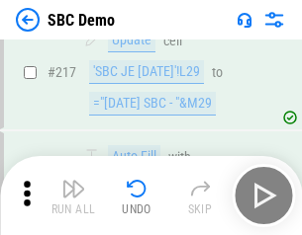
scroll to position [4884, 0]
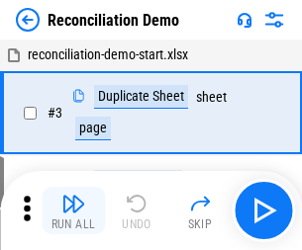
click at [73, 211] on img "button" at bounding box center [73, 204] width 24 height 24
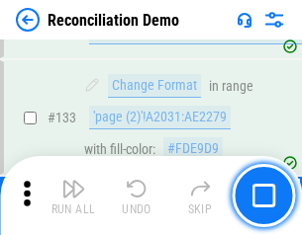
scroll to position [2349, 0]
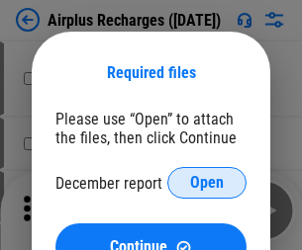
click at [207, 183] on span "Open" at bounding box center [207, 183] width 34 height 16
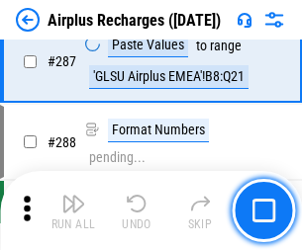
scroll to position [7142, 0]
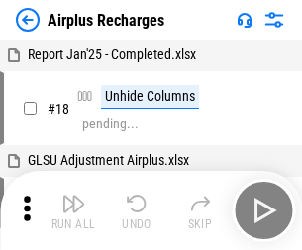
click at [73, 211] on img "button" at bounding box center [73, 204] width 24 height 24
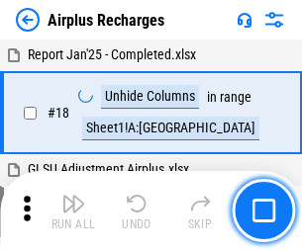
scroll to position [87, 0]
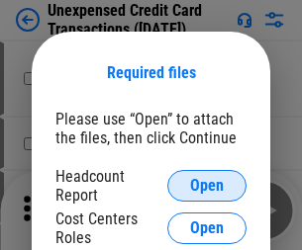
click at [207, 186] on span "Open" at bounding box center [207, 186] width 34 height 16
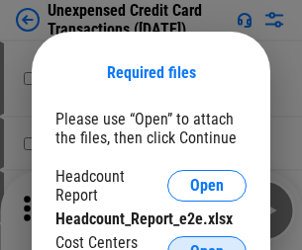
click at [207, 244] on span "Open" at bounding box center [207, 252] width 34 height 16
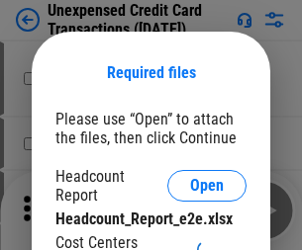
scroll to position [18, 0]
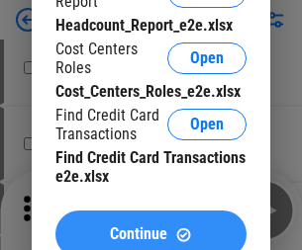
click at [150, 227] on span "Continue" at bounding box center [138, 235] width 57 height 16
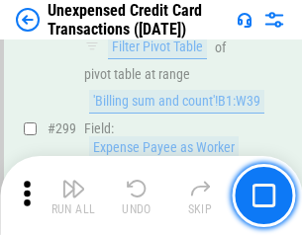
scroll to position [4713, 0]
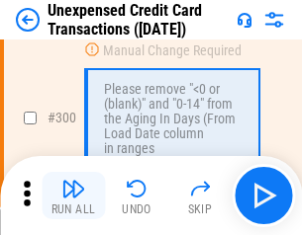
click at [73, 196] on img "button" at bounding box center [73, 189] width 24 height 24
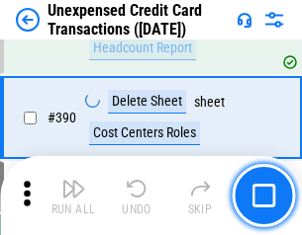
scroll to position [6373, 0]
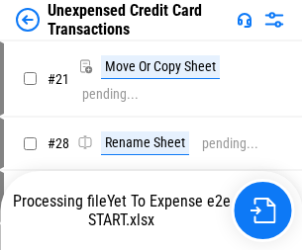
scroll to position [23, 0]
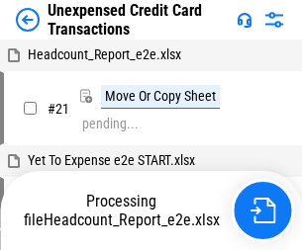
scroll to position [31, 0]
